Goal: Leave review/rating

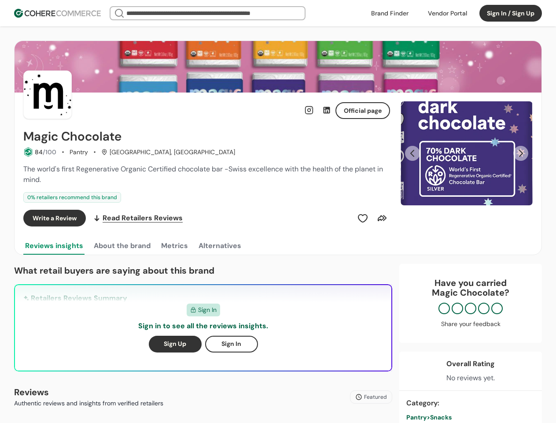
click at [278, 211] on div "Write a Review Read Retailers Reviews" at bounding box center [206, 218] width 367 height 17
click at [447, 13] on div at bounding box center [448, 13] width 50 height 13
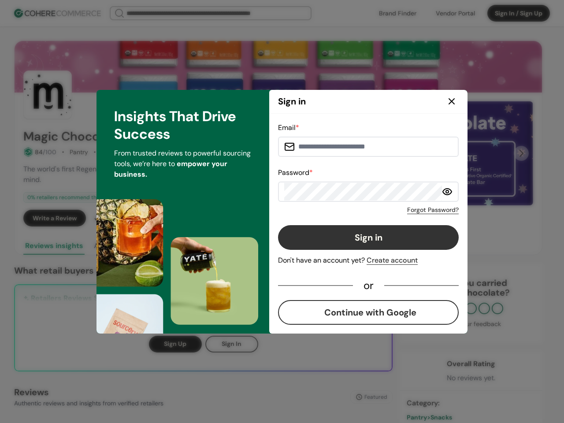
click at [363, 218] on div "Email * Password * Forgot Password? Sign in Don't have an account yet? Create a…" at bounding box center [368, 223] width 181 height 202
click at [382, 218] on div "Email * Password * Forgot Password? Sign in Don't have an account yet? Create a…" at bounding box center [368, 223] width 181 height 202
click at [122, 246] on div "Insights That Drive Success From trusted reviews to powerful sourcing tools, we…" at bounding box center [182, 212] width 173 height 244
click at [174, 246] on div "Insights That Drive Success From trusted reviews to powerful sourcing tools, we…" at bounding box center [182, 212] width 173 height 244
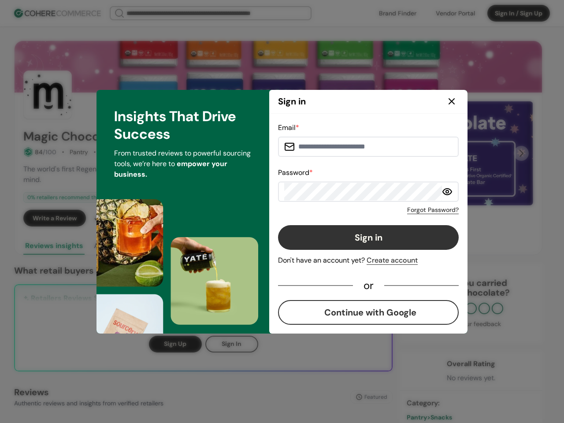
click at [219, 246] on div "Insights That Drive Success From trusted reviews to powerful sourcing tools, we…" at bounding box center [182, 212] width 173 height 244
